Goal: Information Seeking & Learning: Learn about a topic

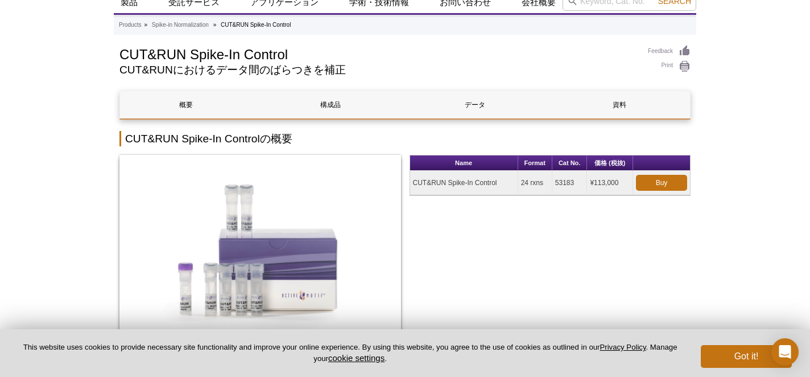
scroll to position [44, 0]
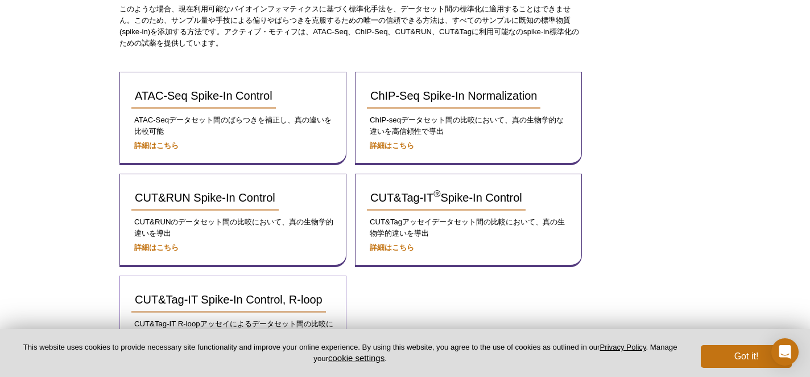
scroll to position [187, 0]
click at [170, 246] on strong "詳細はこちら" at bounding box center [156, 246] width 44 height 9
click at [433, 138] on div "ChIP-Seq Spike-In Normalization ChIP-seqデータセット間の比較において、真の生物学的な違いを高信頼性で導出 詳細はこちら" at bounding box center [468, 117] width 227 height 93
click at [400, 145] on strong "詳細はこちら" at bounding box center [392, 145] width 44 height 9
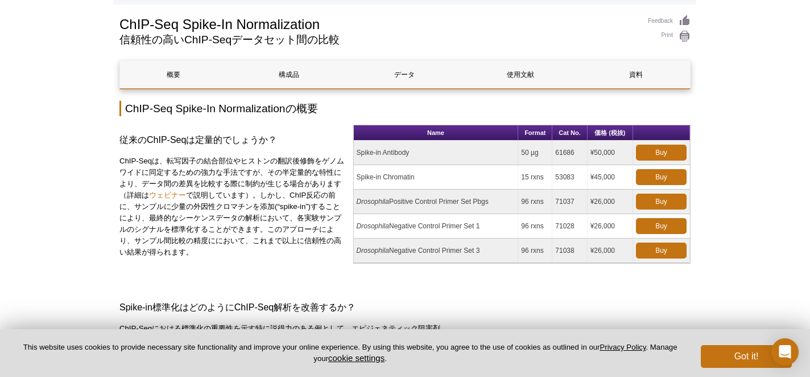
scroll to position [73, 0]
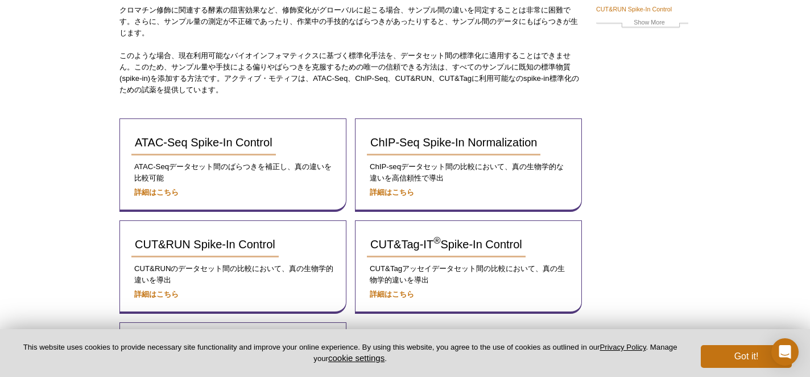
scroll to position [168, 0]
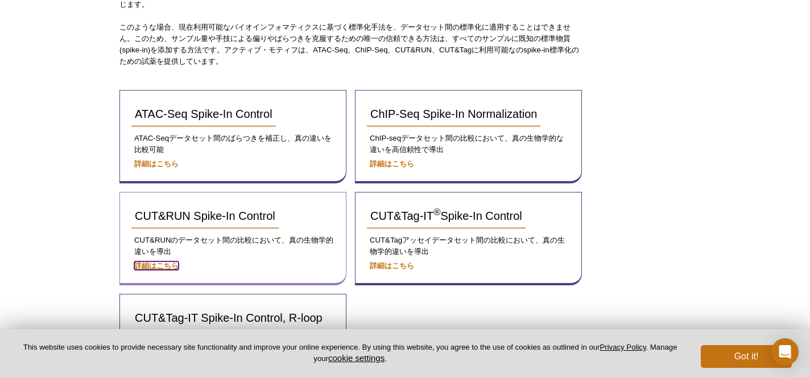
click at [159, 263] on strong "詳細はこちら" at bounding box center [156, 265] width 44 height 9
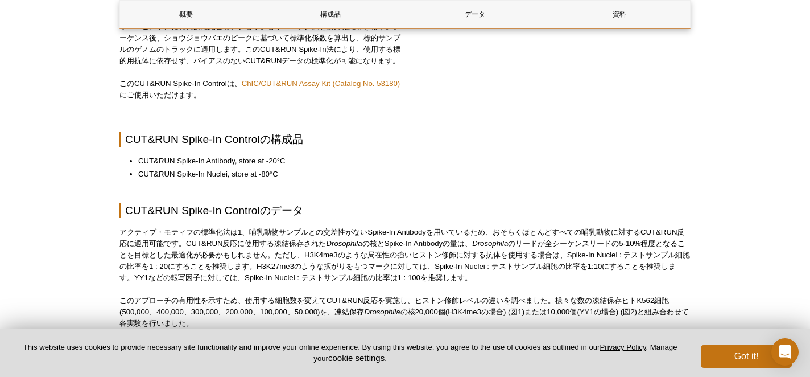
scroll to position [543, 0]
